Goal: Task Accomplishment & Management: Complete application form

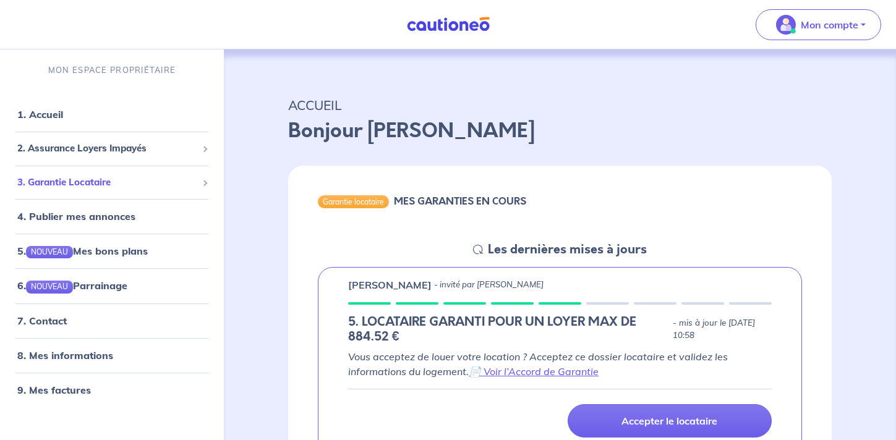
click at [190, 188] on span "3. Garantie Locataire" at bounding box center [107, 183] width 180 height 14
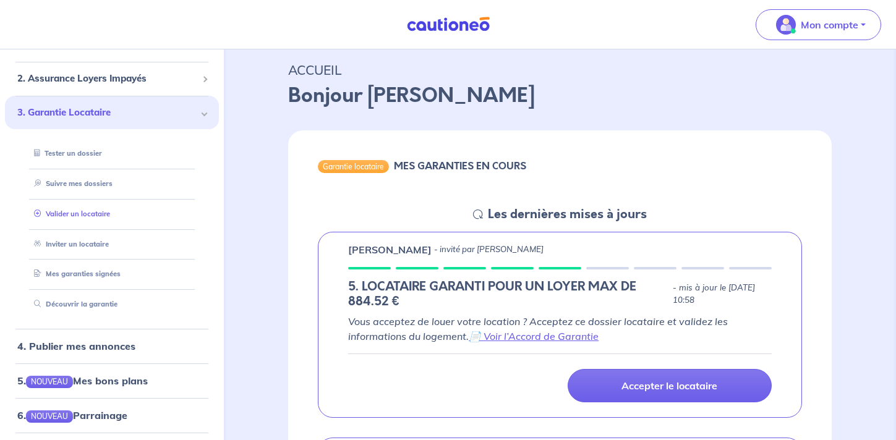
scroll to position [76, 0]
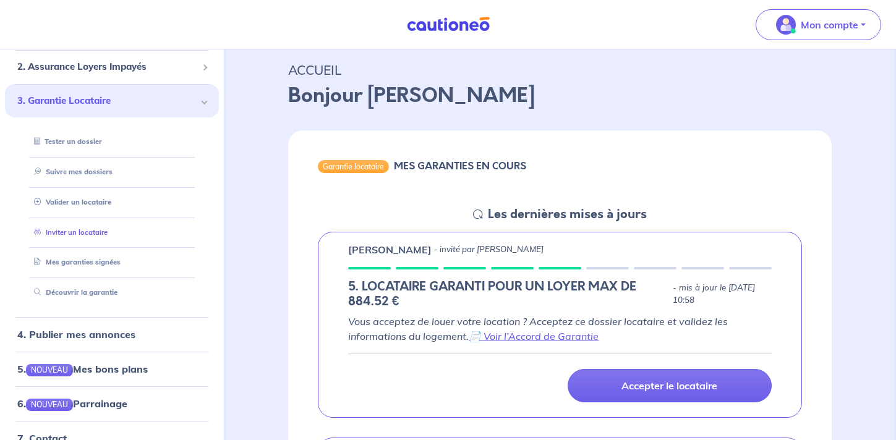
click at [91, 234] on link "Inviter un locataire" at bounding box center [68, 232] width 79 height 9
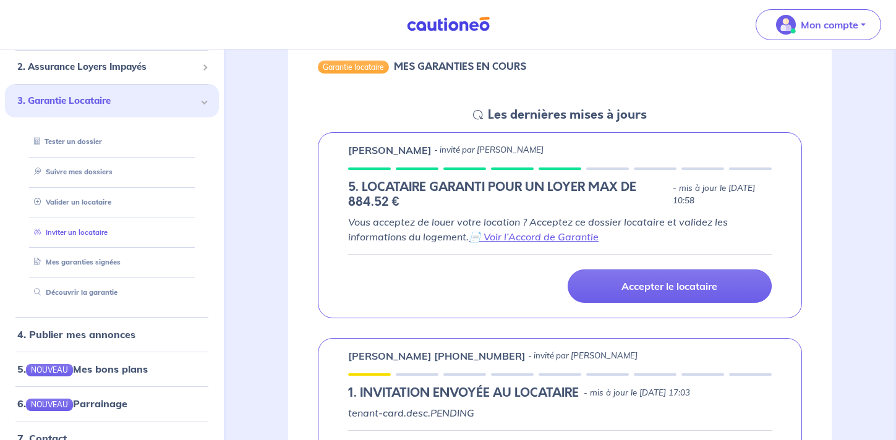
select select "FR"
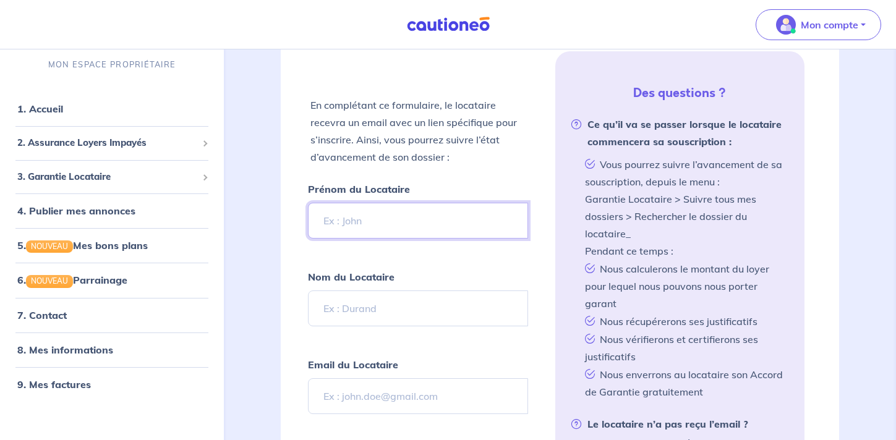
scroll to position [263, 0]
click at [345, 229] on input "Prénom du Locataire" at bounding box center [418, 220] width 220 height 36
click at [338, 225] on input "[PERSON_NAME]" at bounding box center [418, 220] width 220 height 36
type input "[PERSON_NAME]"
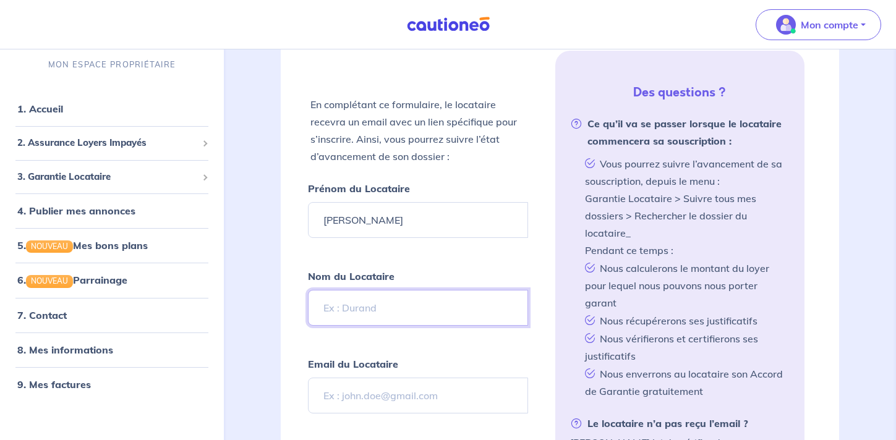
click at [392, 304] on input "Nom du Locataire" at bounding box center [418, 308] width 220 height 36
type input "sidibeh"
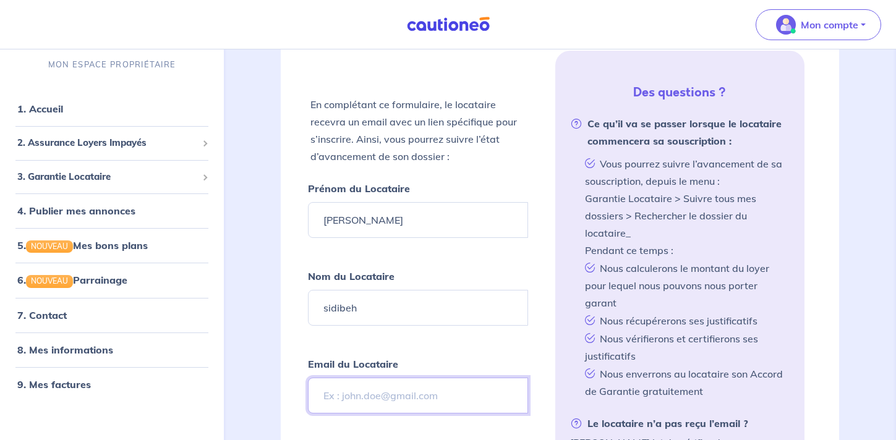
click at [408, 391] on input "Email du Locataire" at bounding box center [418, 396] width 220 height 36
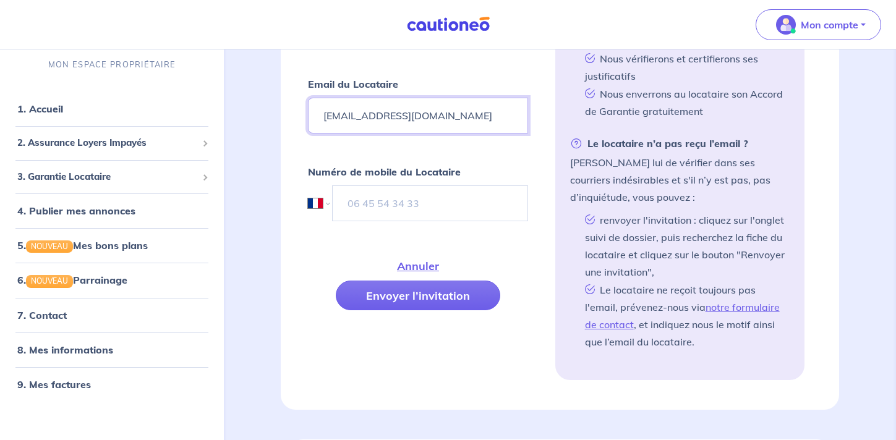
scroll to position [552, 0]
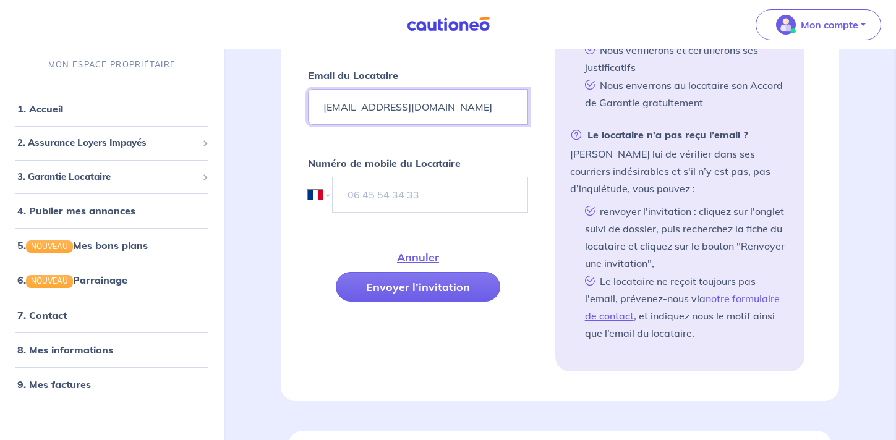
type input "[EMAIL_ADDRESS][DOMAIN_NAME]"
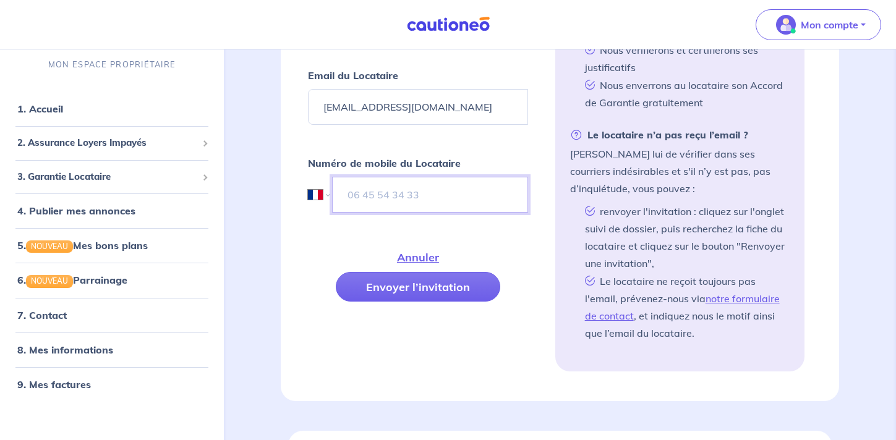
click at [402, 189] on input "tel" at bounding box center [429, 195] width 195 height 36
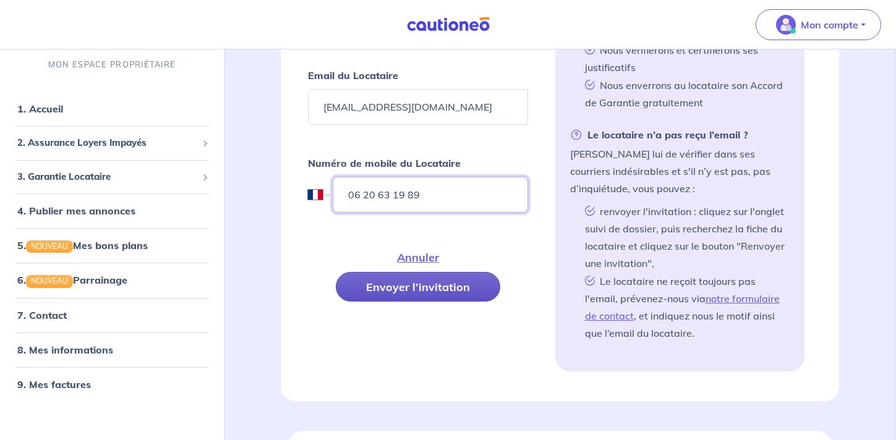
type input "06 20 63 19 89"
click at [427, 293] on button "Envoyer l’invitation" at bounding box center [418, 287] width 165 height 30
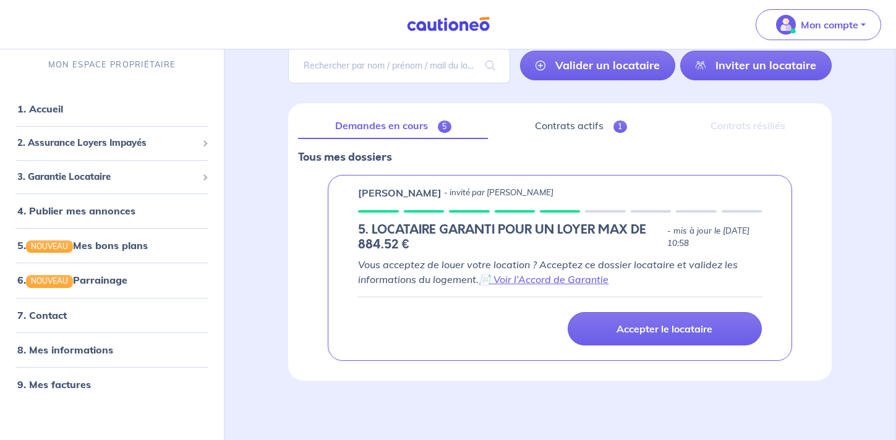
scroll to position [97, 0]
